Goal: Navigation & Orientation: Find specific page/section

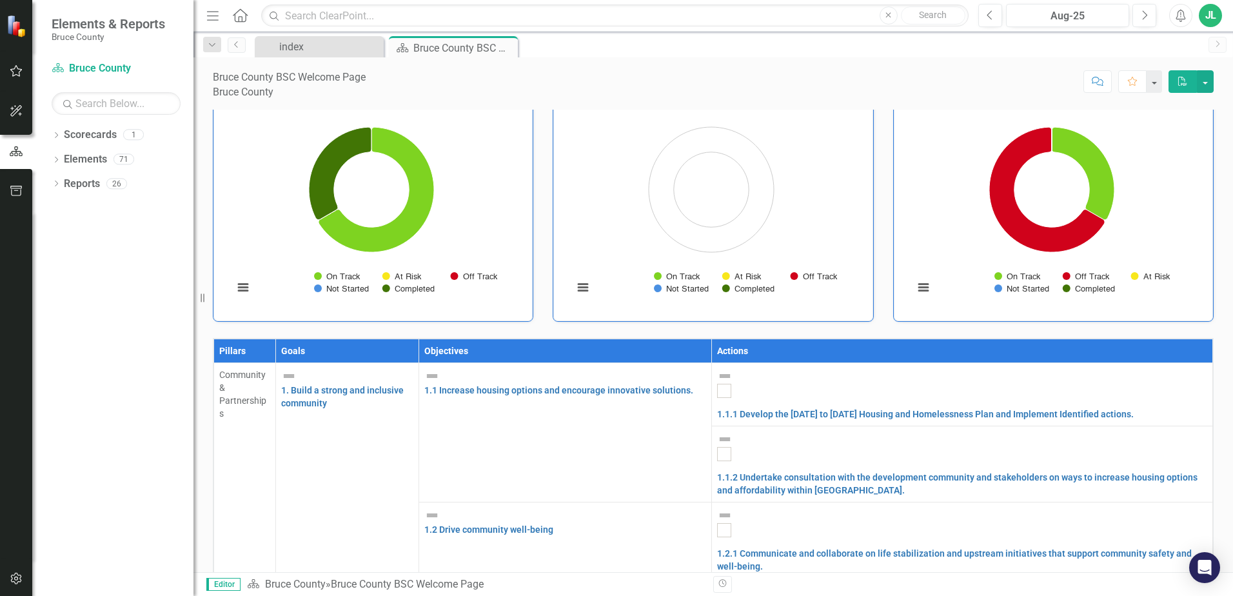
scroll to position [210, 0]
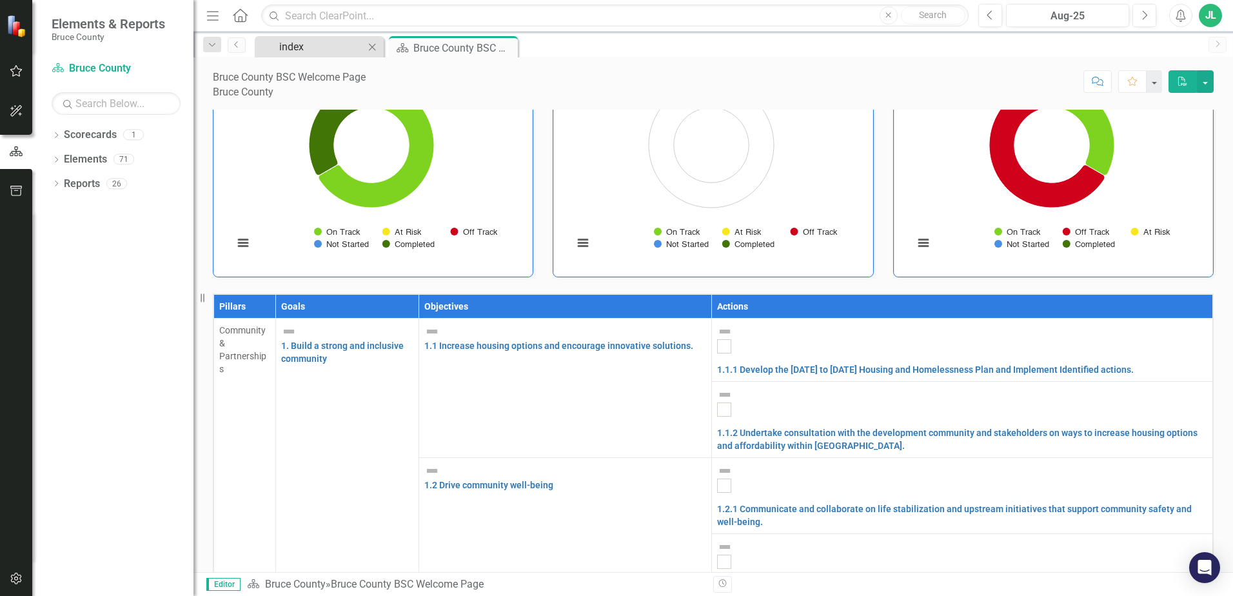
click at [301, 50] on div "index" at bounding box center [321, 47] width 85 height 16
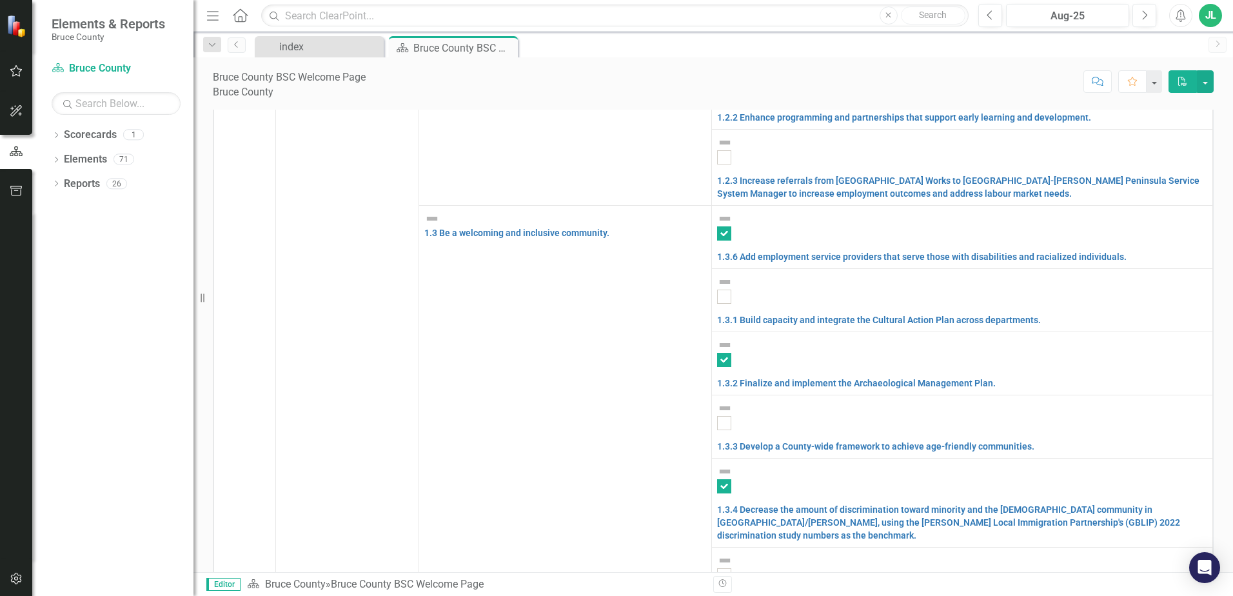
scroll to position [451, 0]
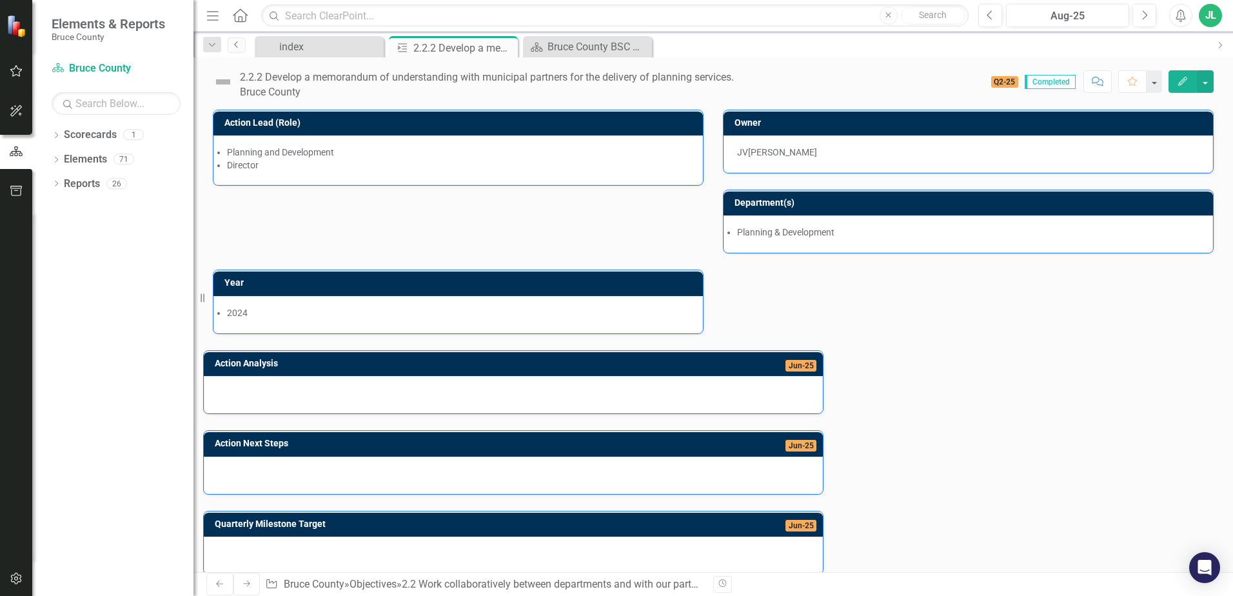
click at [238, 47] on icon "Previous" at bounding box center [237, 45] width 10 height 8
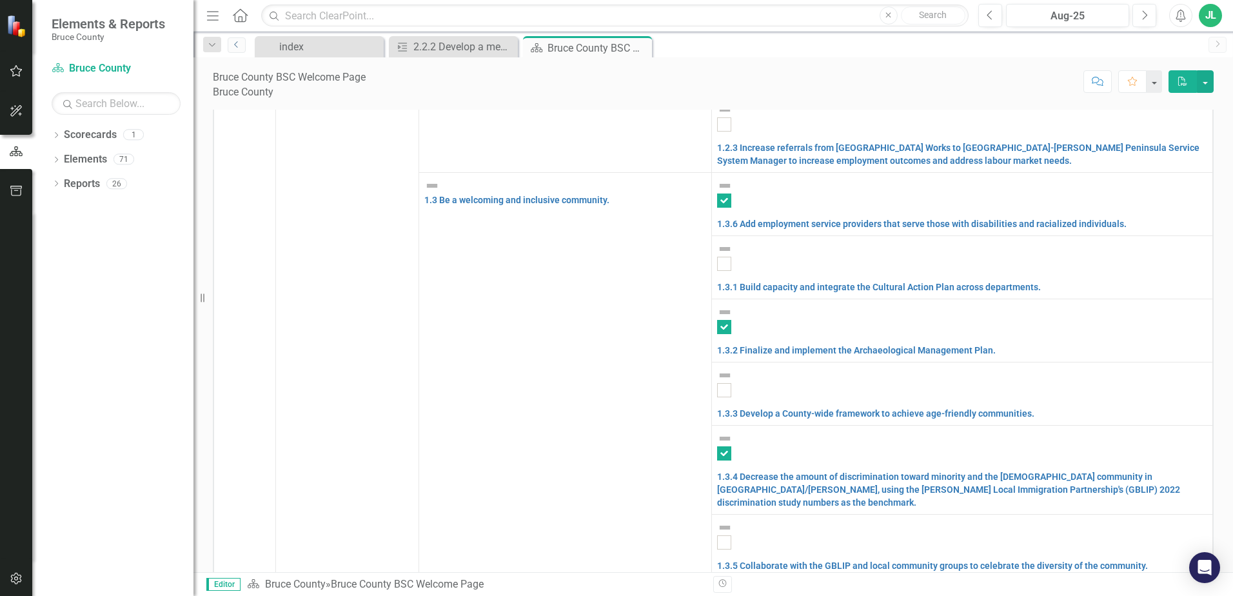
scroll to position [476, 0]
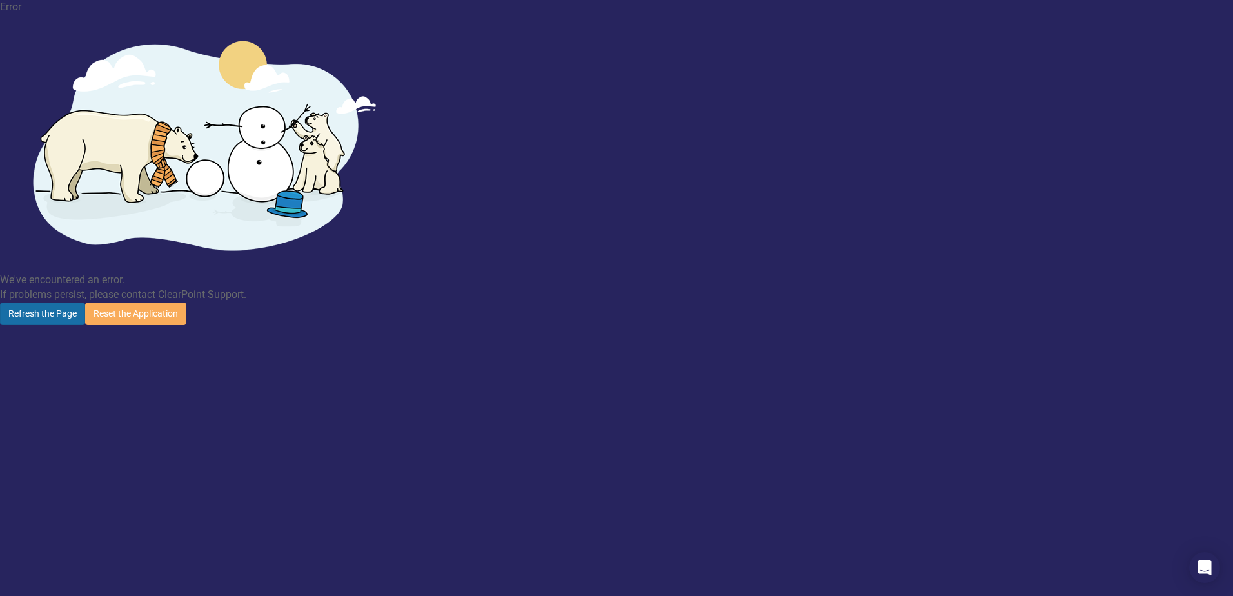
click at [85, 302] on button "Refresh the Page" at bounding box center [42, 313] width 85 height 23
